Goal: Task Accomplishment & Management: Manage account settings

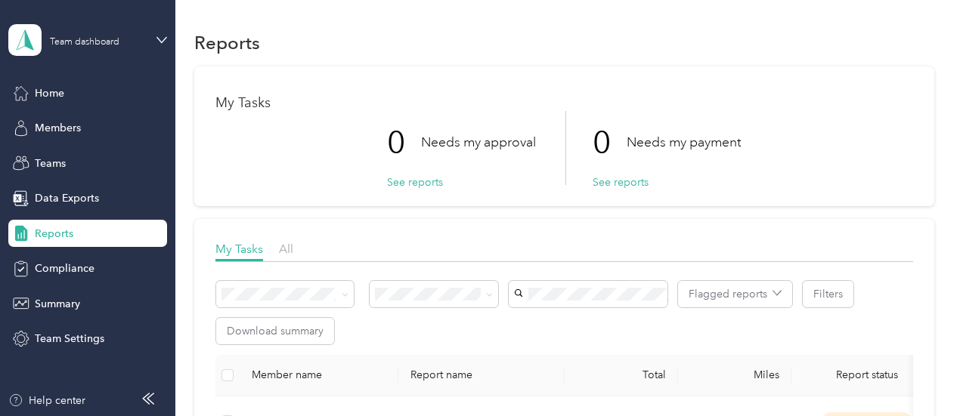
scroll to position [32, 0]
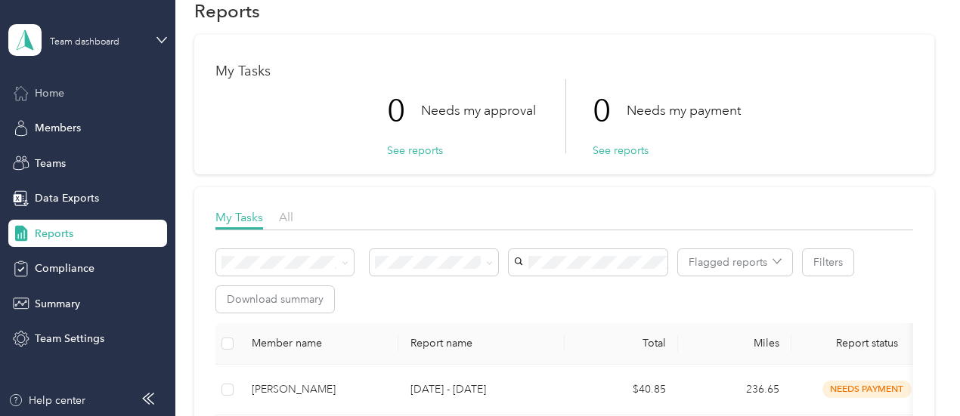
click at [44, 87] on span "Home" at bounding box center [49, 93] width 29 height 16
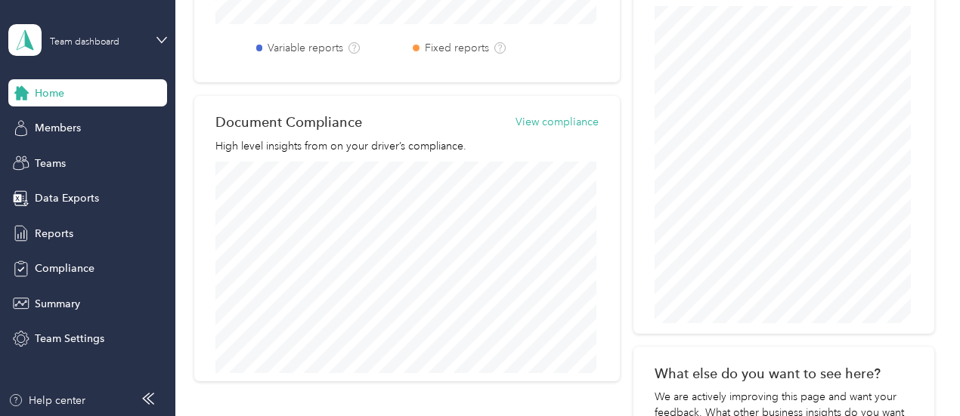
scroll to position [641, 0]
click at [45, 340] on span "Team Settings" at bounding box center [70, 339] width 70 height 16
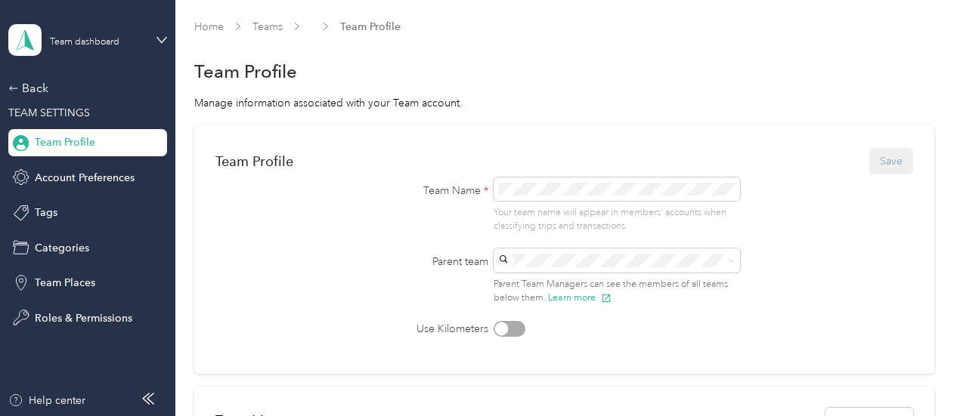
click at [213, 16] on div "Home Teams Team Profile Team Profile Manage information associated with your Te…" at bounding box center [563, 307] width 777 height 615
click at [213, 26] on link "Home" at bounding box center [208, 26] width 29 height 13
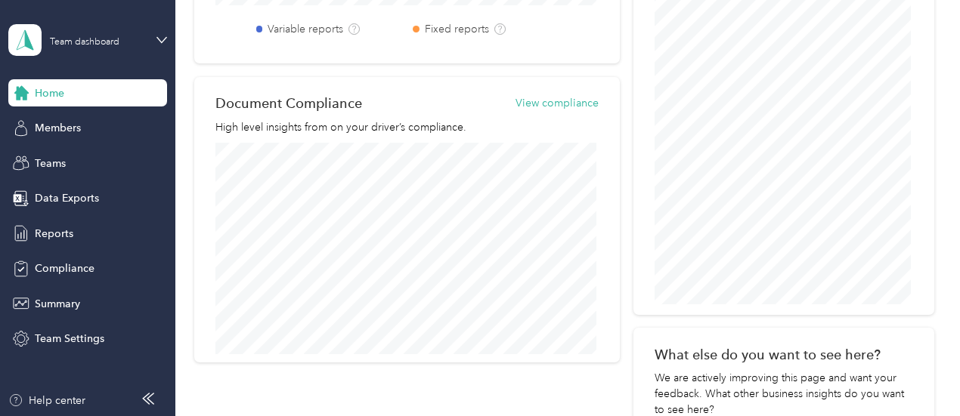
scroll to position [660, 0]
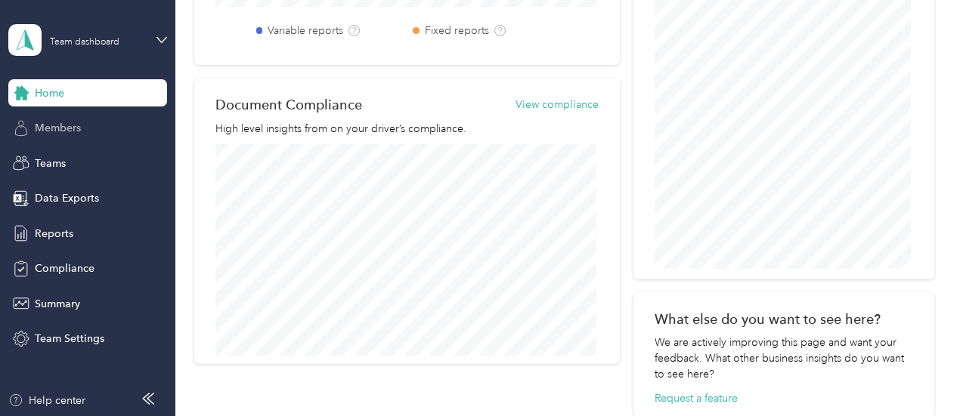
click at [56, 131] on span "Members" at bounding box center [58, 128] width 46 height 16
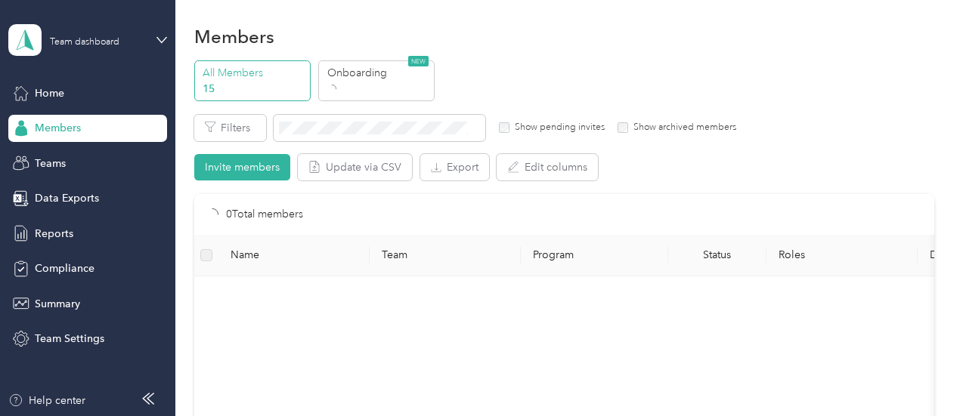
scroll to position [431, 0]
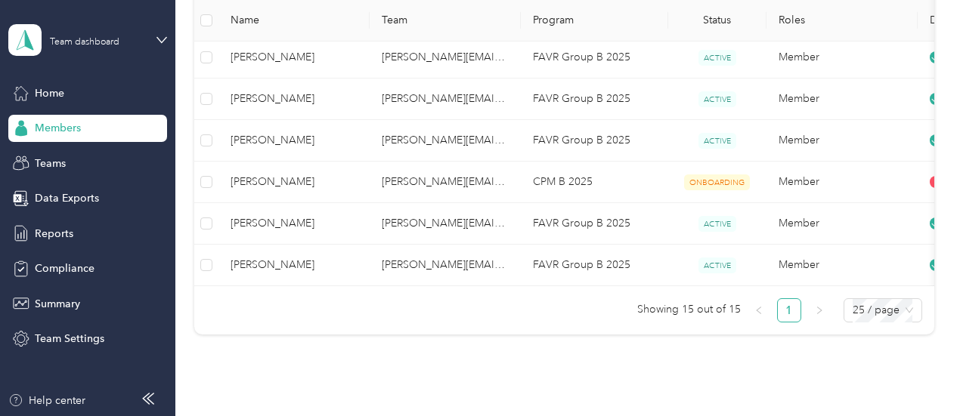
scroll to position [615, 0]
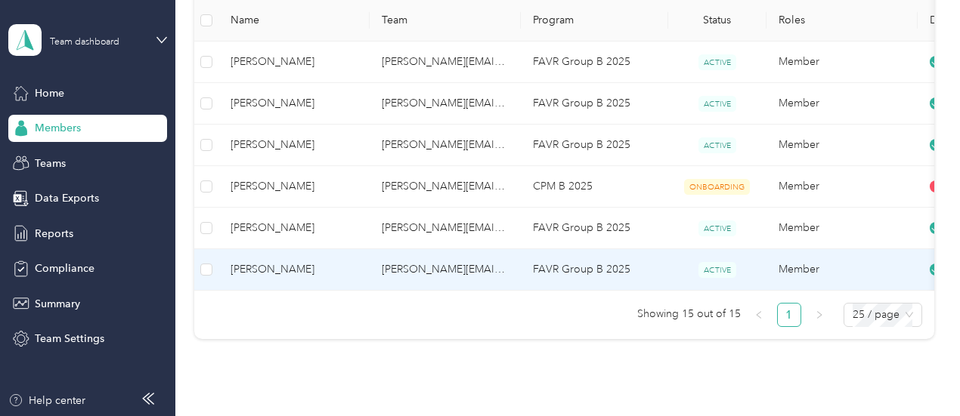
click at [432, 271] on td "[PERSON_NAME][EMAIL_ADDRESS][PERSON_NAME][DOMAIN_NAME]" at bounding box center [445, 270] width 151 height 42
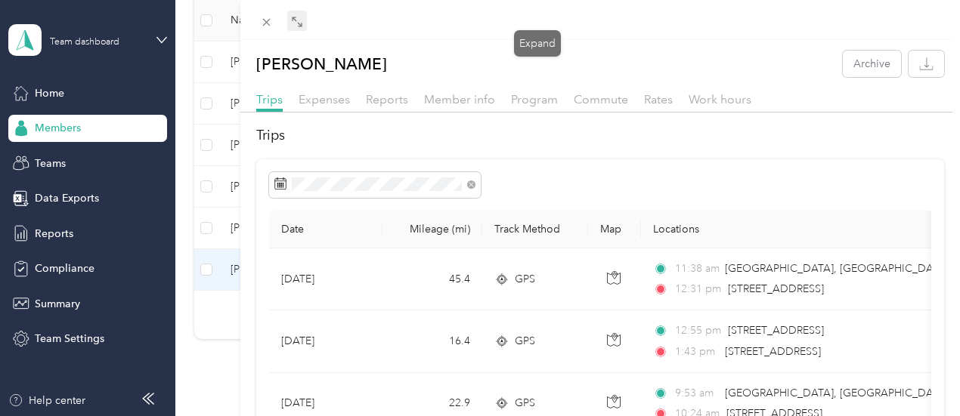
click at [307, 23] on span at bounding box center [297, 21] width 20 height 21
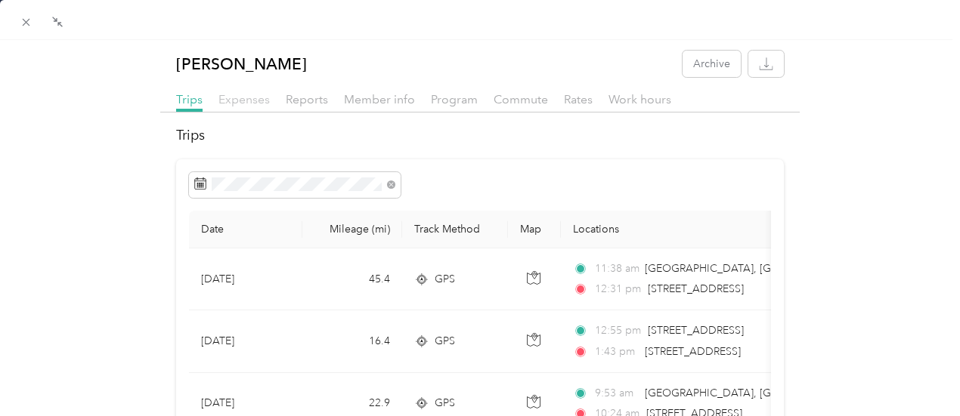
click at [229, 101] on span "Expenses" at bounding box center [243, 99] width 51 height 14
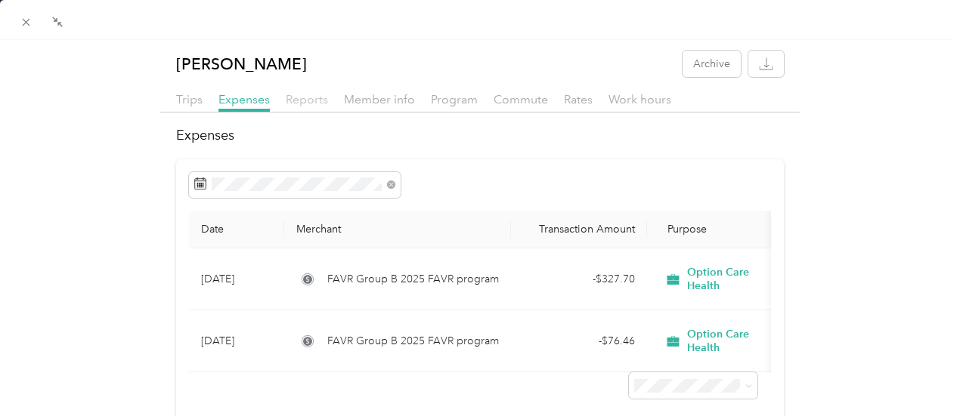
click at [304, 99] on span "Reports" at bounding box center [307, 99] width 42 height 14
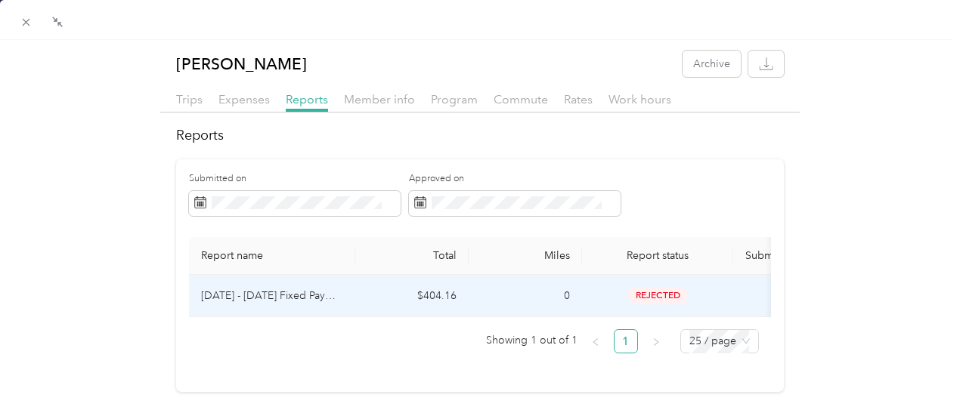
click at [664, 299] on span "rejected" at bounding box center [657, 295] width 60 height 17
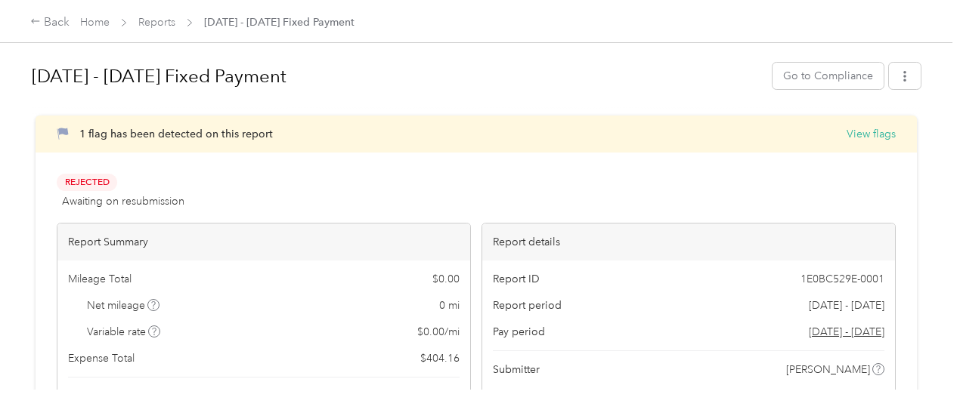
click at [947, 126] on div "[DATE] - [DATE] Fixed Payment Go to Compliance 1 flag has been detected on this…" at bounding box center [476, 195] width 952 height 390
click at [846, 135] on button "View flags" at bounding box center [870, 134] width 49 height 16
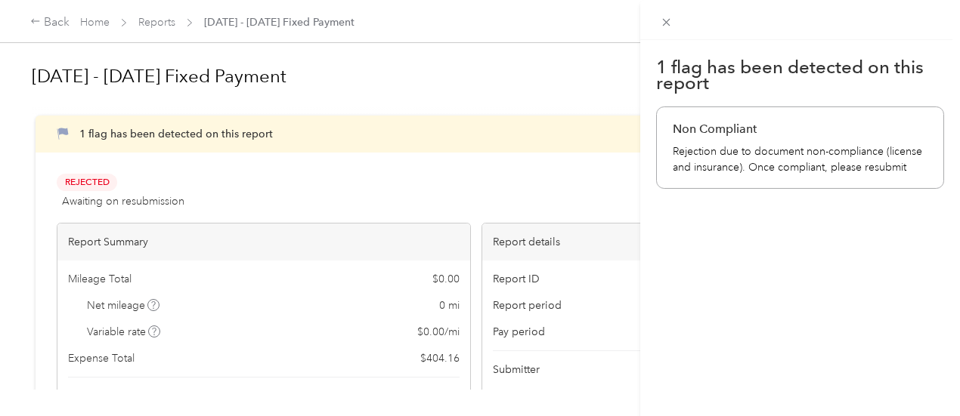
click at [99, 19] on div "1 flag has been detected on this report Non Compliant Rejection due to document…" at bounding box center [480, 208] width 960 height 416
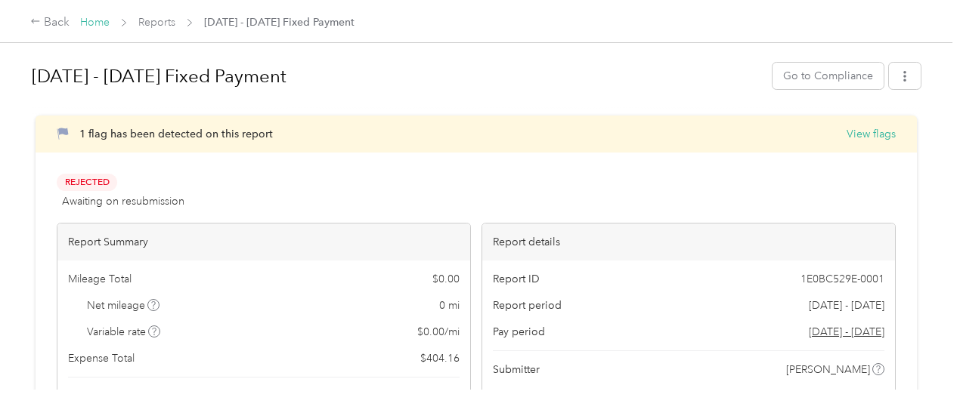
click at [98, 20] on link "Home" at bounding box center [94, 22] width 29 height 13
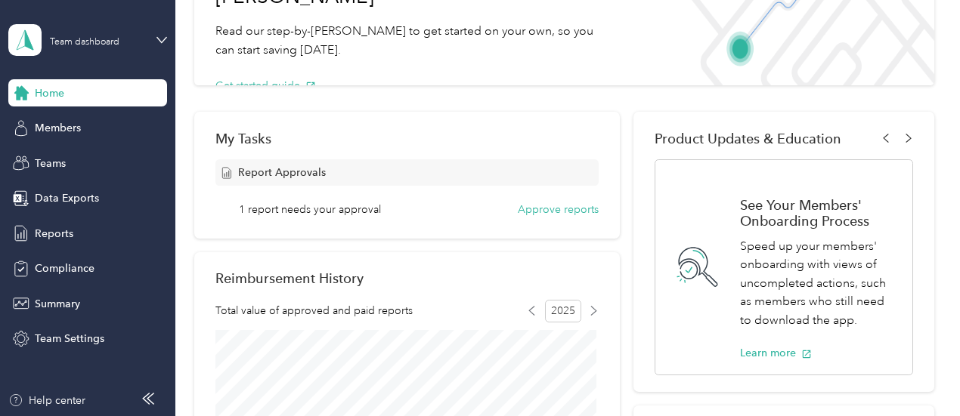
scroll to position [144, 0]
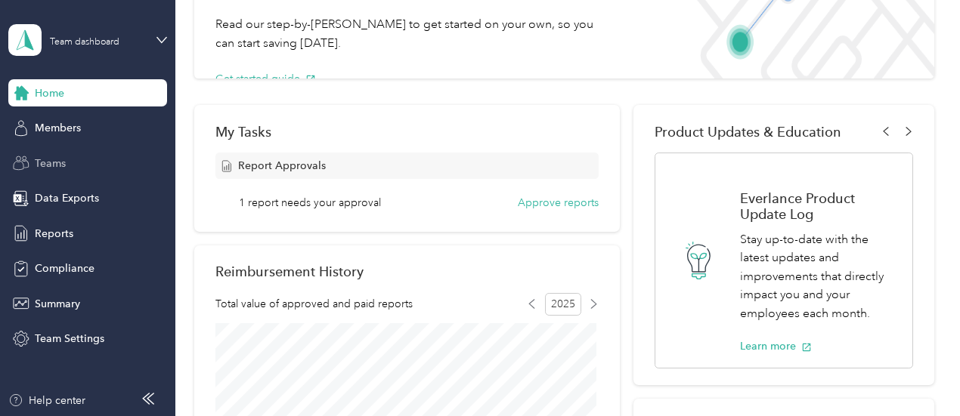
click at [43, 160] on span "Teams" at bounding box center [50, 164] width 31 height 16
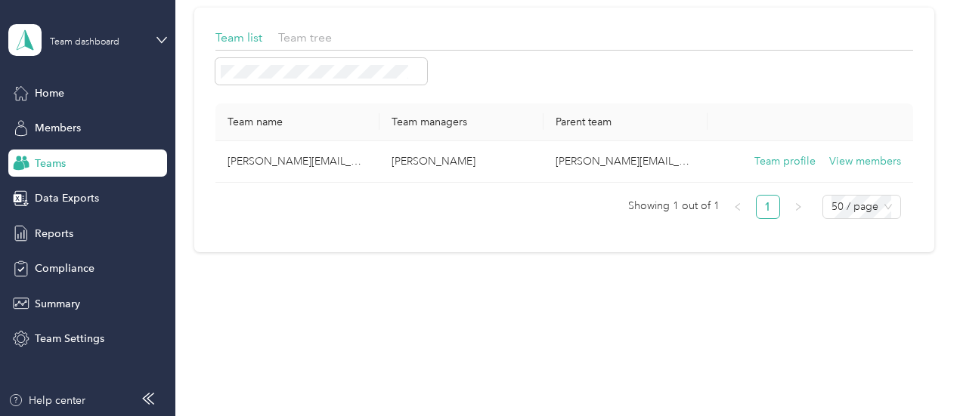
scroll to position [89, 0]
click at [49, 128] on span "Members" at bounding box center [58, 128] width 46 height 16
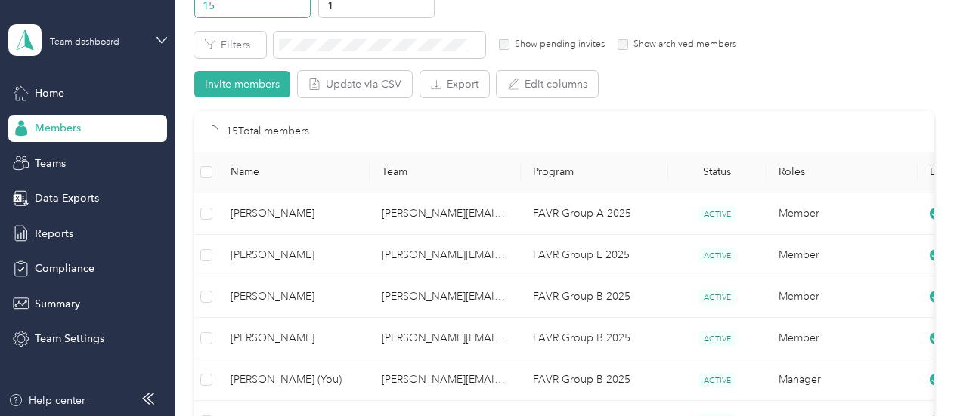
scroll to position [144, 0]
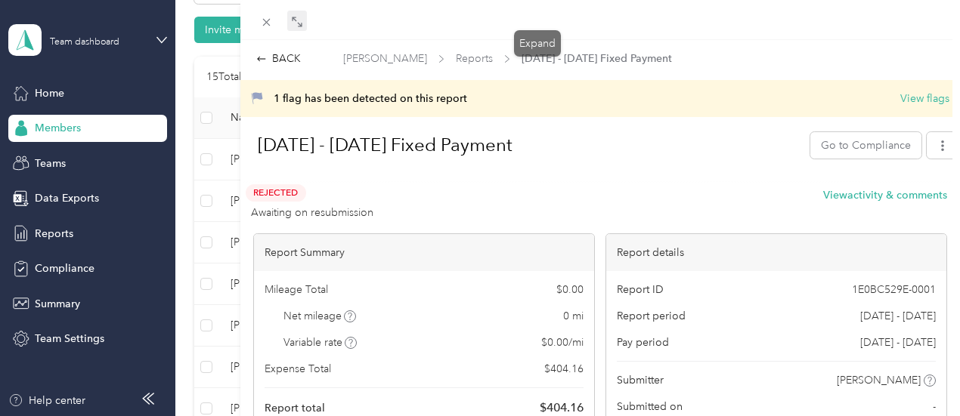
click at [303, 20] on icon at bounding box center [297, 22] width 12 height 12
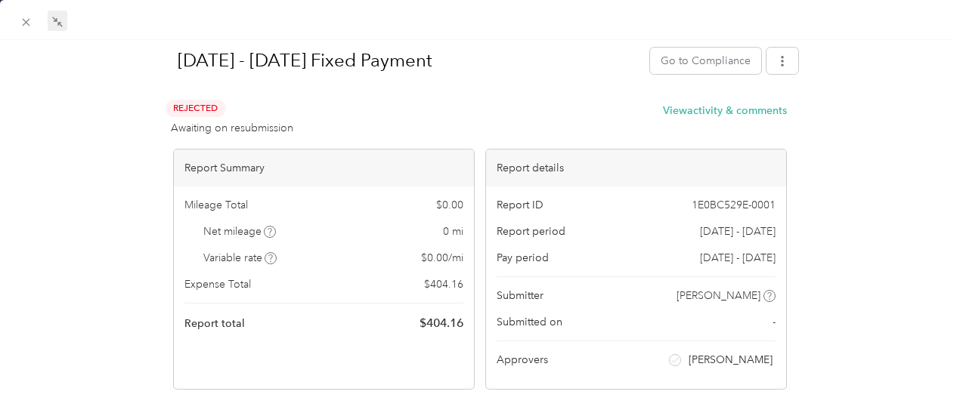
scroll to position [102, 0]
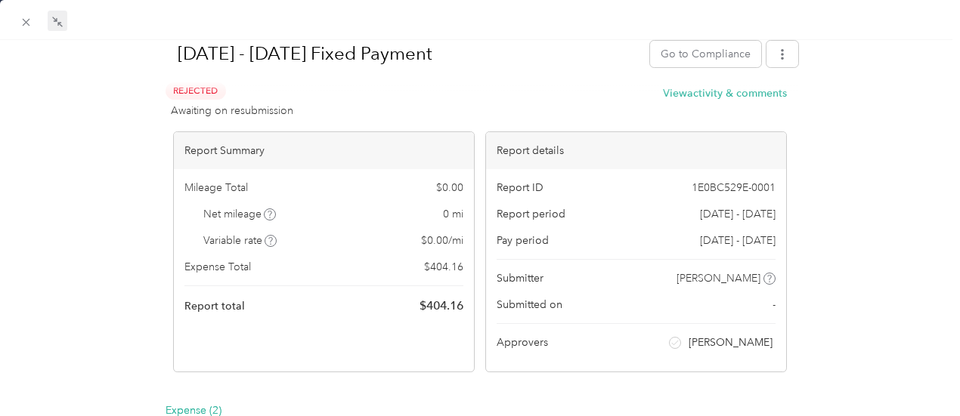
click at [725, 91] on div at bounding box center [480, 87] width 637 height 16
click at [692, 93] on div at bounding box center [480, 87] width 637 height 16
click at [706, 96] on button "View activity & comments" at bounding box center [725, 93] width 124 height 16
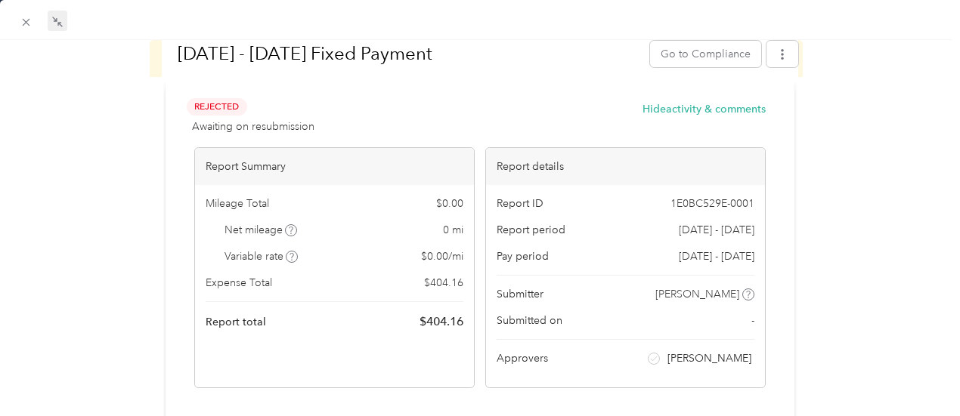
drag, startPoint x: 948, startPoint y: 193, endPoint x: 948, endPoint y: 162, distance: 30.2
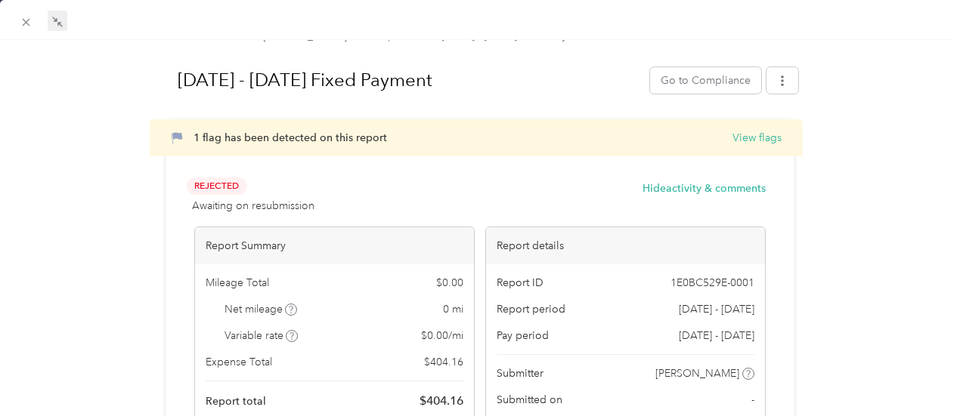
scroll to position [0, 0]
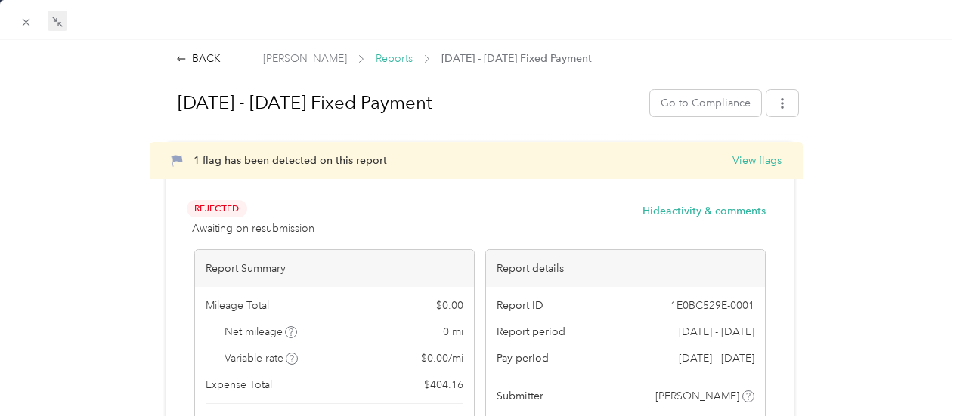
click at [376, 58] on span "Reports" at bounding box center [394, 59] width 37 height 16
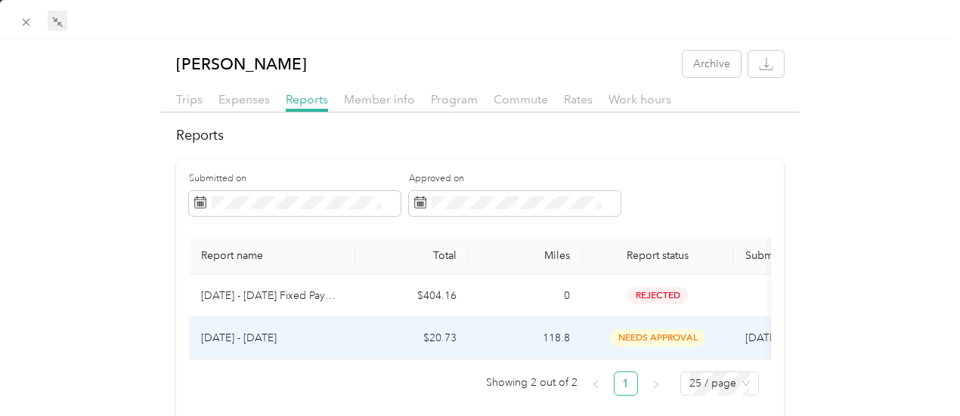
click at [658, 338] on span "needs approval" at bounding box center [657, 337] width 95 height 17
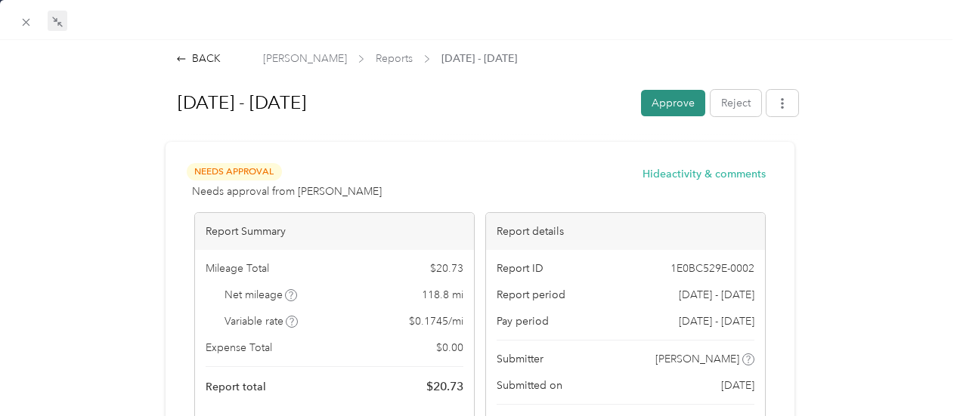
click at [659, 99] on button "Approve" at bounding box center [673, 103] width 64 height 26
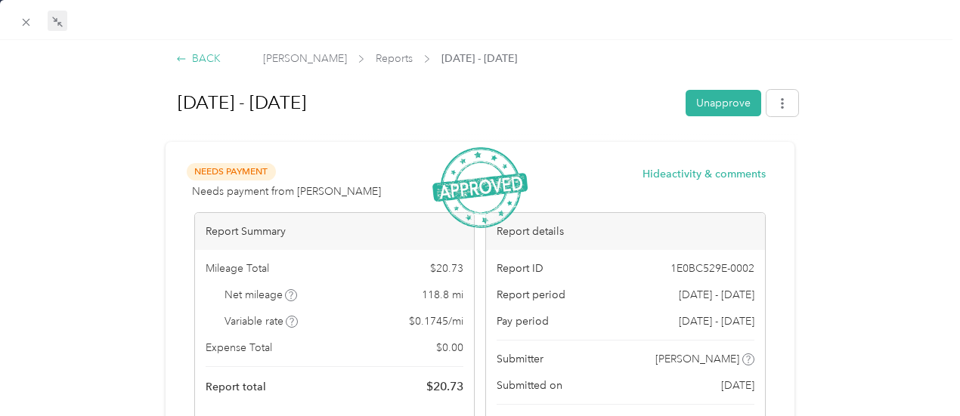
click at [206, 59] on div "BACK" at bounding box center [198, 59] width 45 height 16
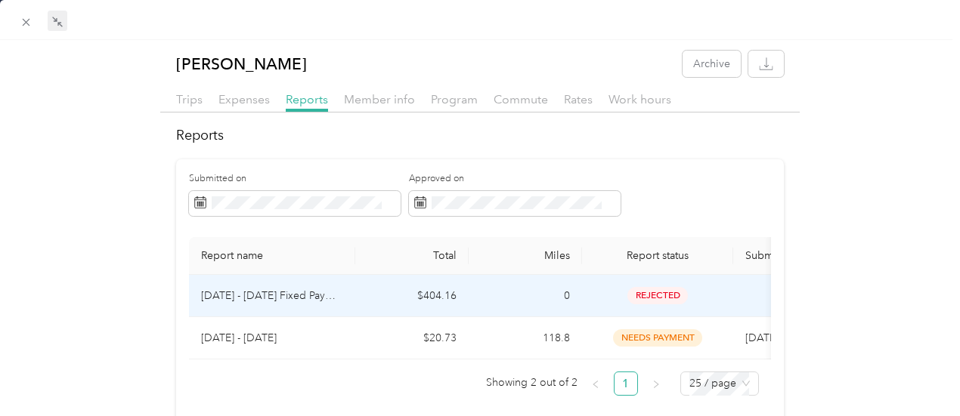
click at [459, 299] on td "$404.16" at bounding box center [411, 296] width 113 height 42
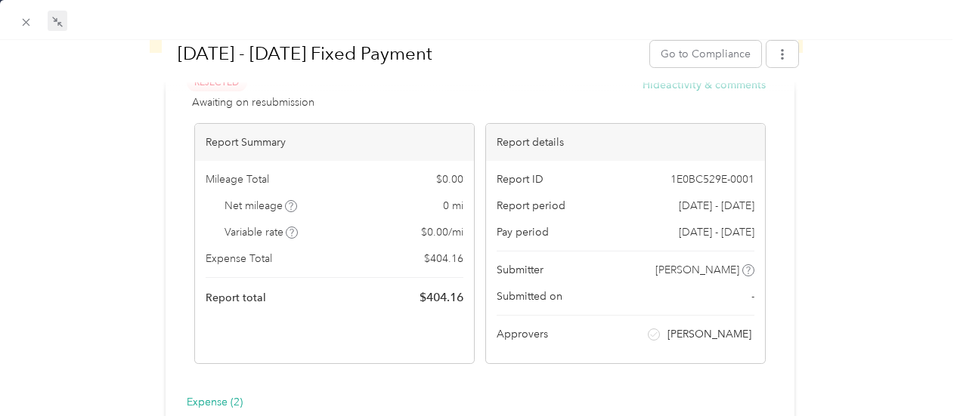
scroll to position [118, 0]
